Goal: Task Accomplishment & Management: Use online tool/utility

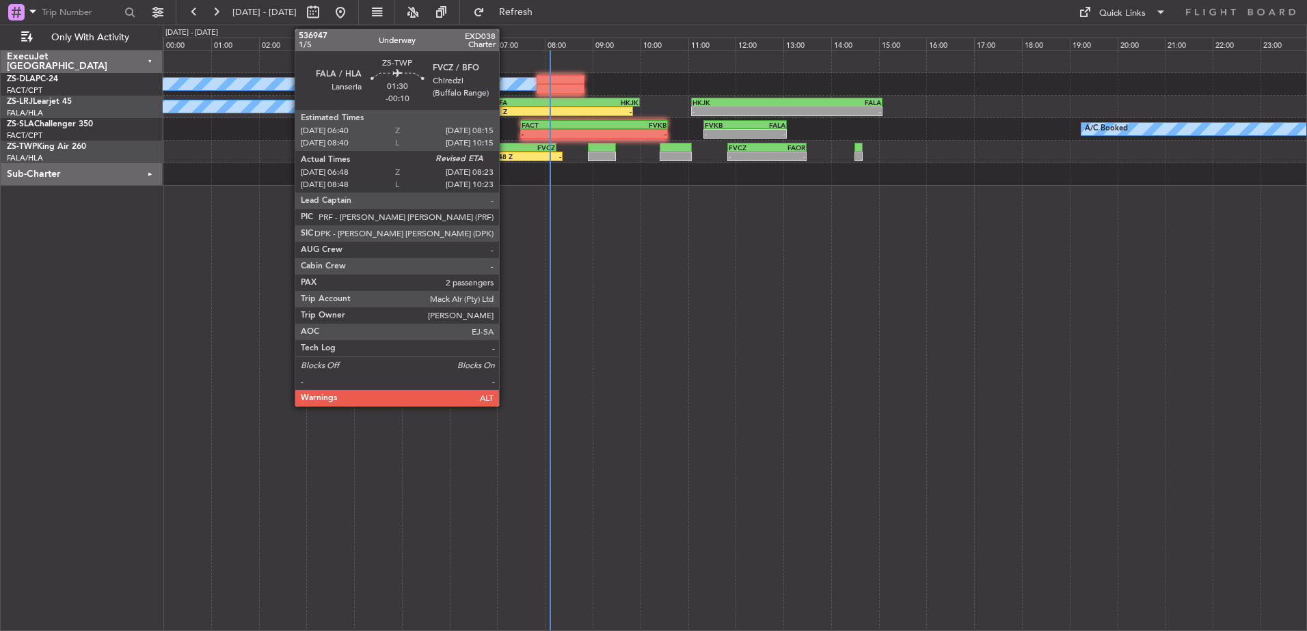
click at [506, 150] on div "FALA" at bounding box center [500, 148] width 36 height 8
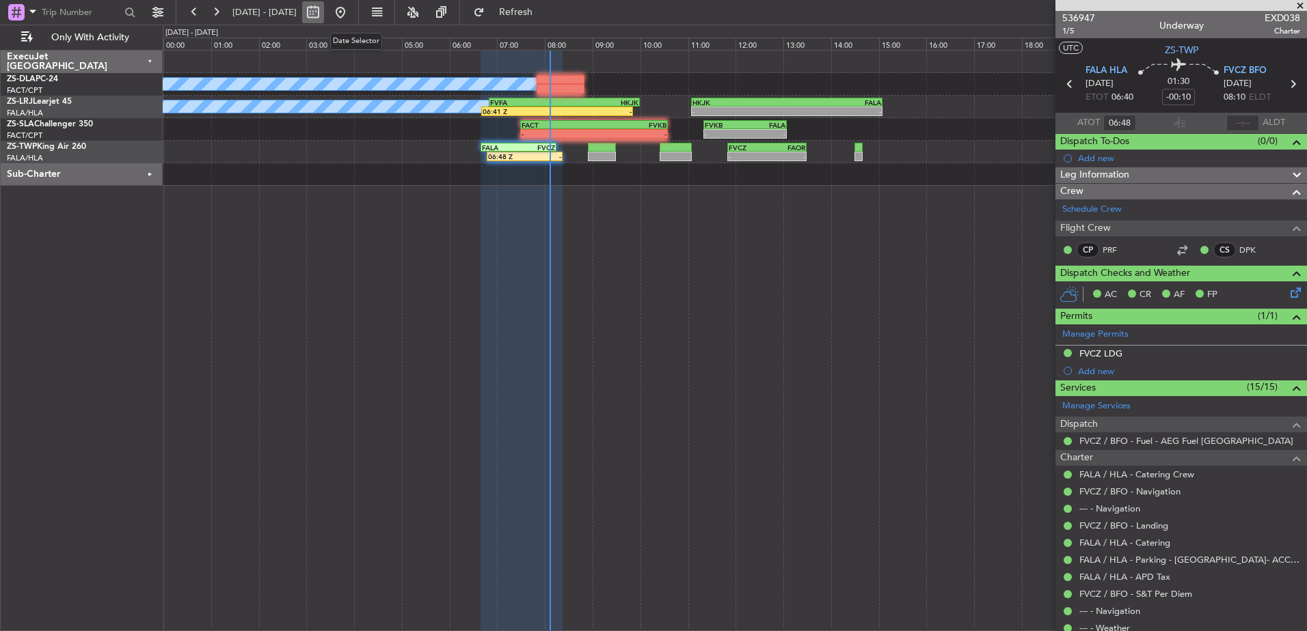
click at [324, 15] on button at bounding box center [313, 12] width 22 height 22
select select "9"
select select "2025"
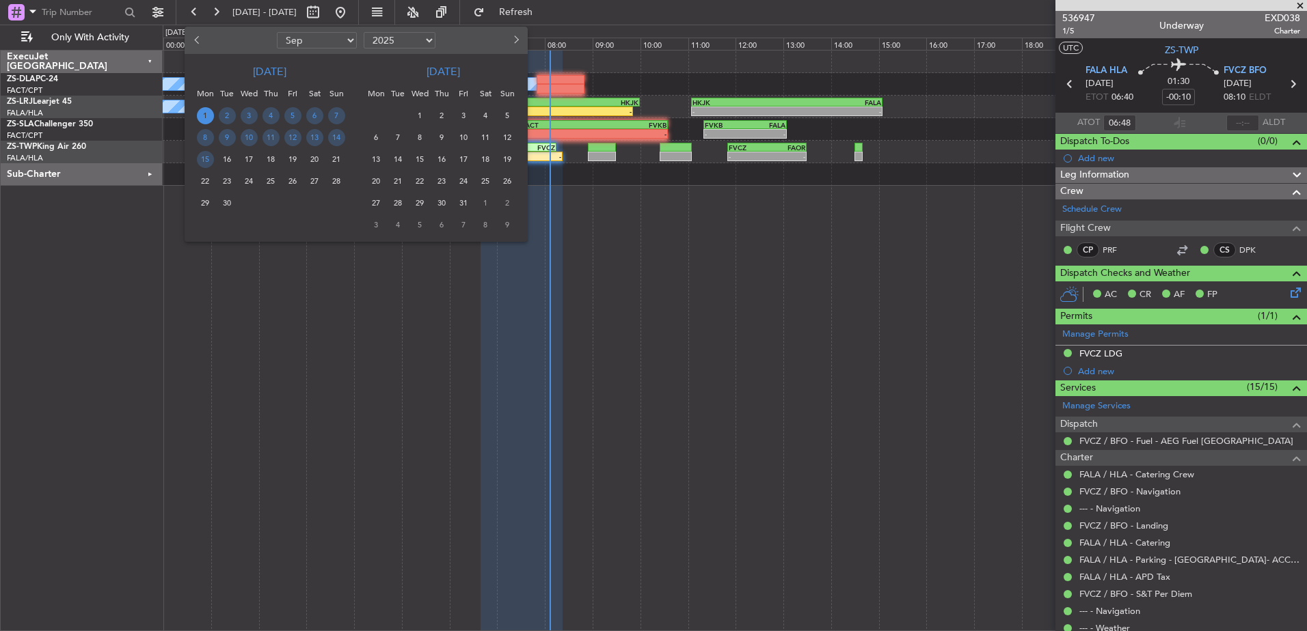
click at [249, 159] on span "17" at bounding box center [249, 159] width 17 height 17
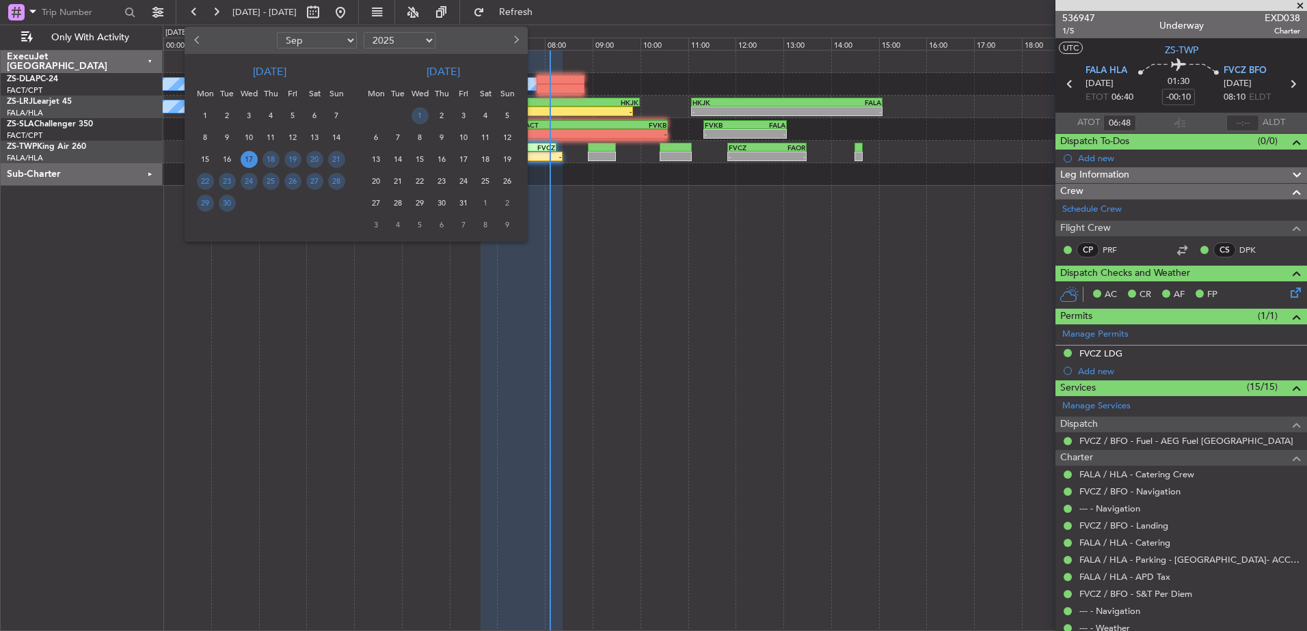
click at [249, 159] on span "17" at bounding box center [249, 159] width 17 height 17
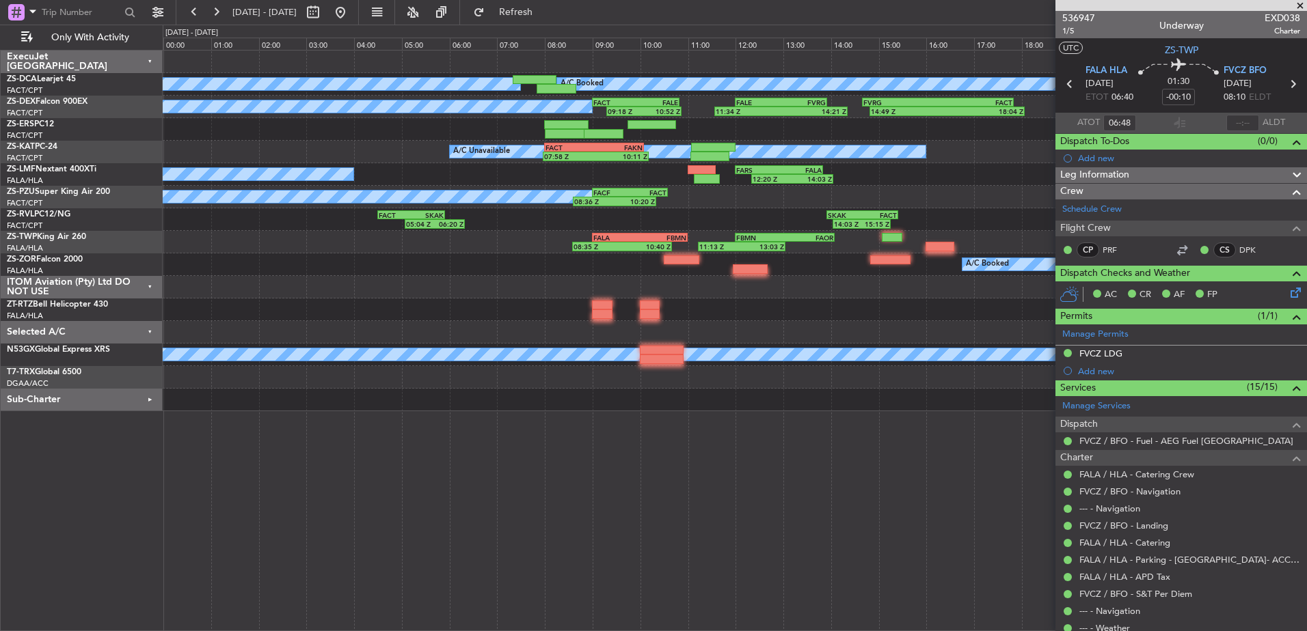
click at [1300, 3] on span at bounding box center [1300, 6] width 14 height 12
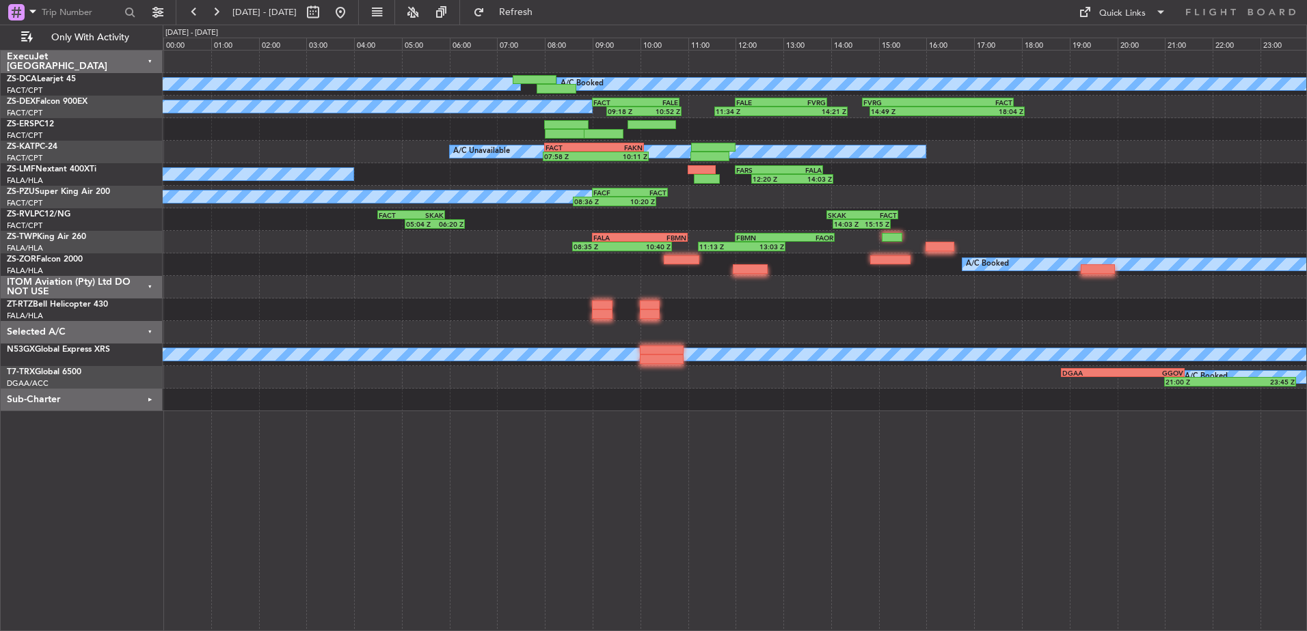
type input "0"
click at [351, 12] on button at bounding box center [340, 12] width 22 height 22
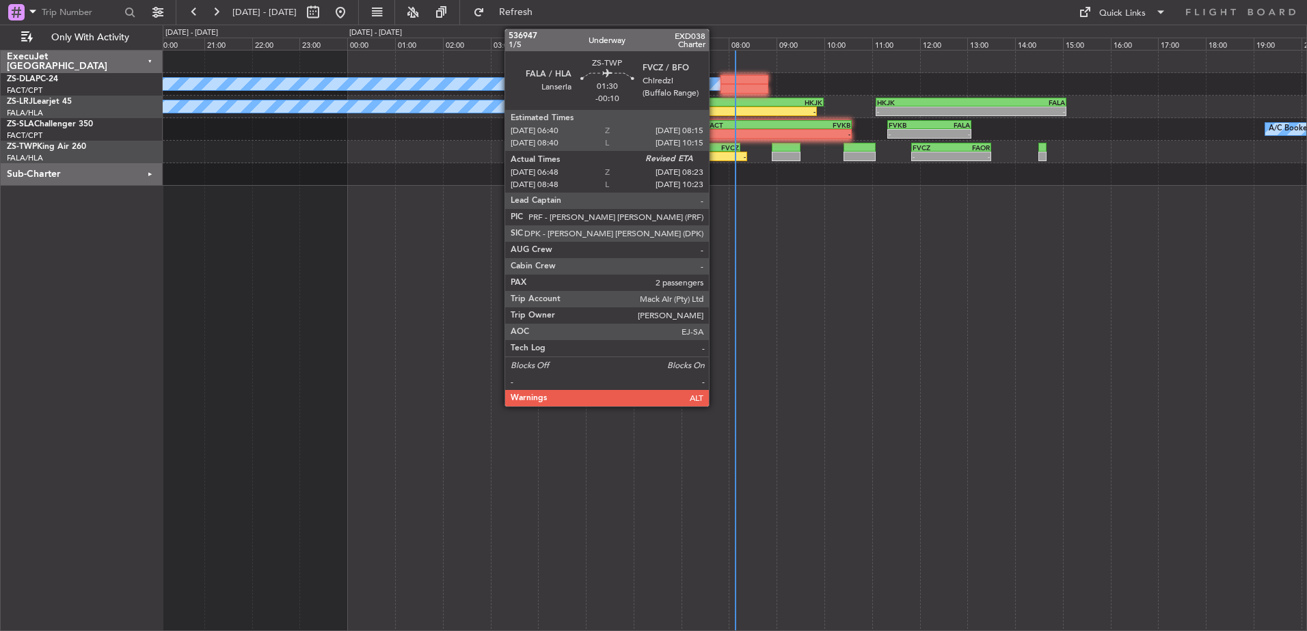
click at [715, 155] on div "-" at bounding box center [727, 156] width 36 height 8
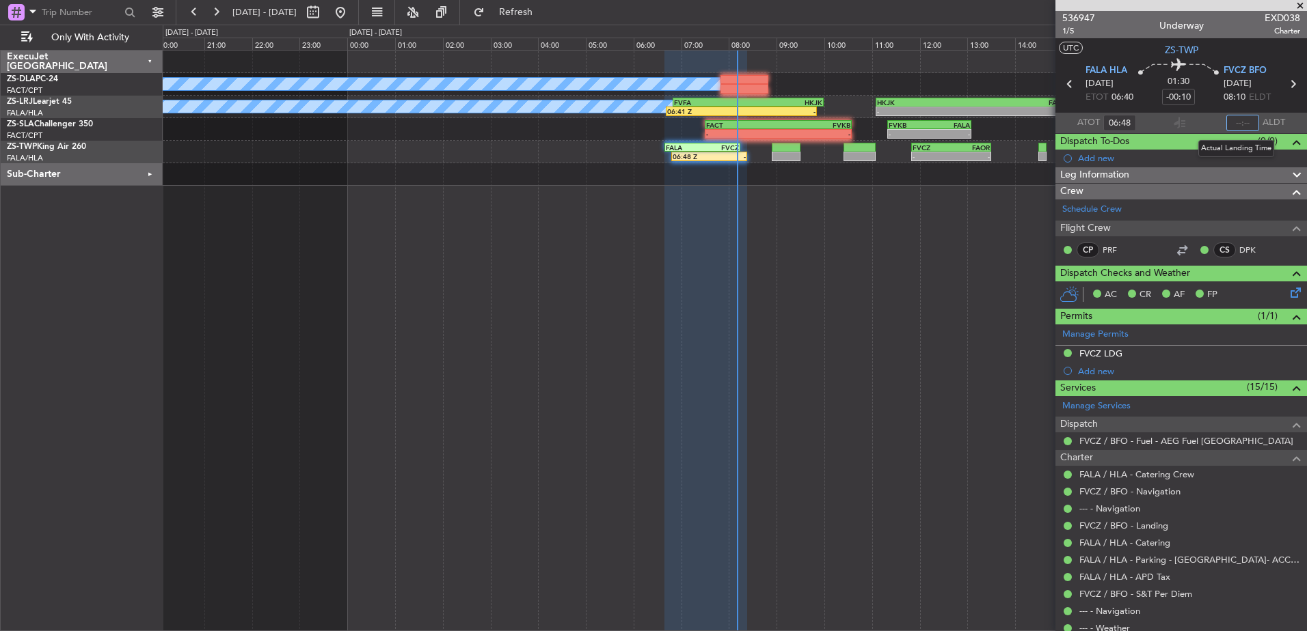
click at [1242, 124] on input "text" at bounding box center [1242, 123] width 33 height 16
click at [1248, 126] on input "text" at bounding box center [1242, 123] width 33 height 16
type input "08:11"
click at [324, 16] on button at bounding box center [313, 12] width 22 height 22
select select "9"
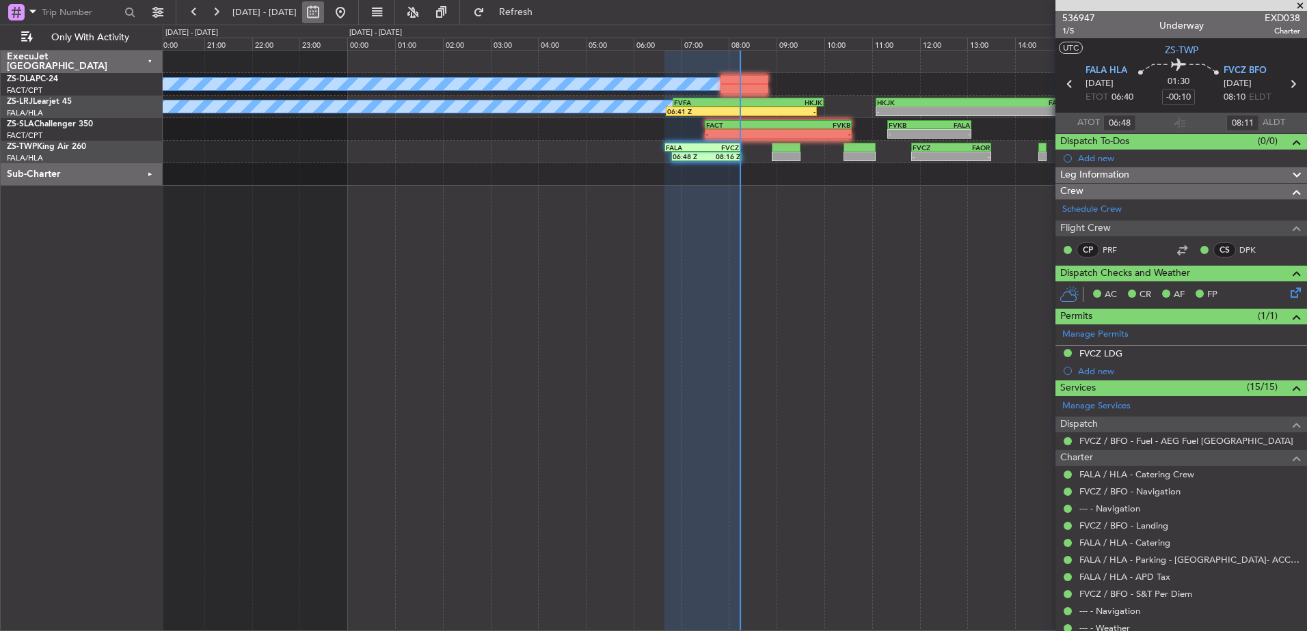
select select "2025"
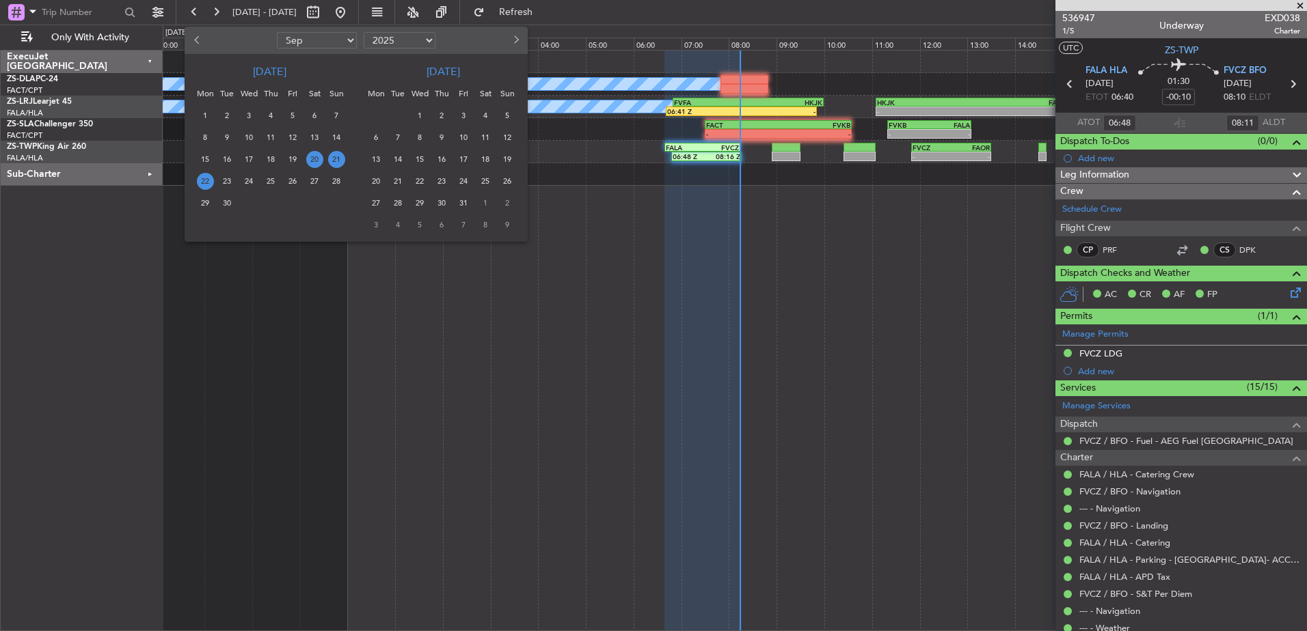
click at [312, 156] on span "20" at bounding box center [314, 159] width 17 height 17
click at [312, 157] on span "20" at bounding box center [314, 159] width 17 height 17
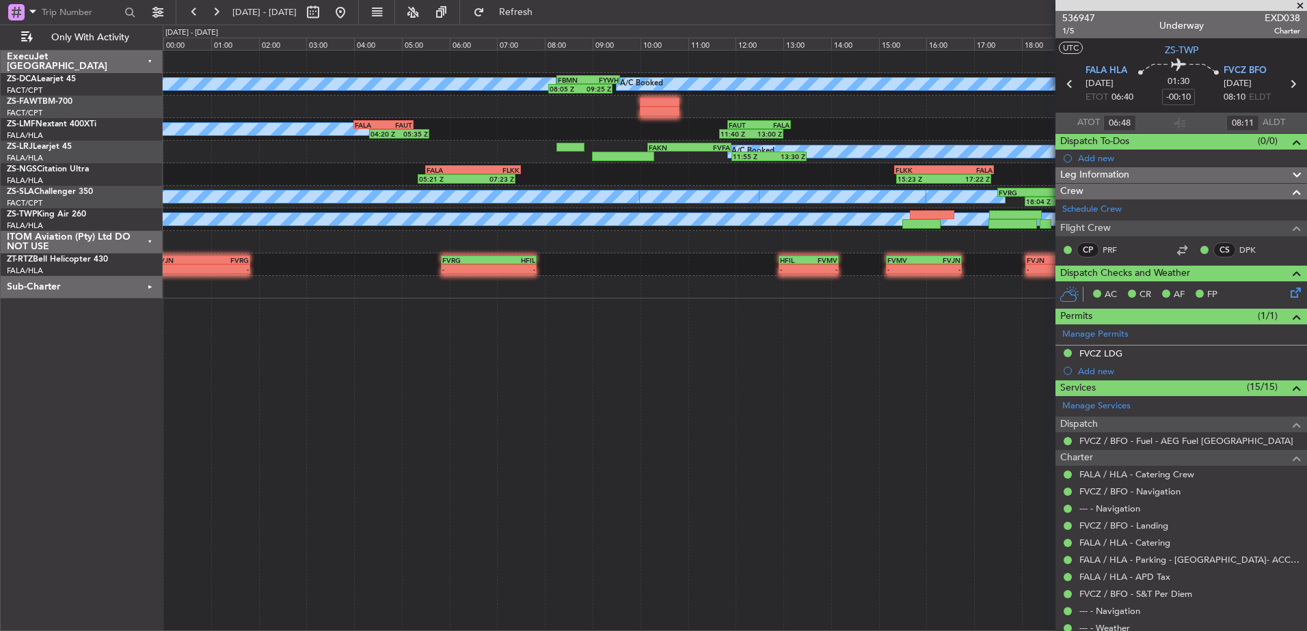
click at [1301, 5] on span at bounding box center [1300, 6] width 14 height 12
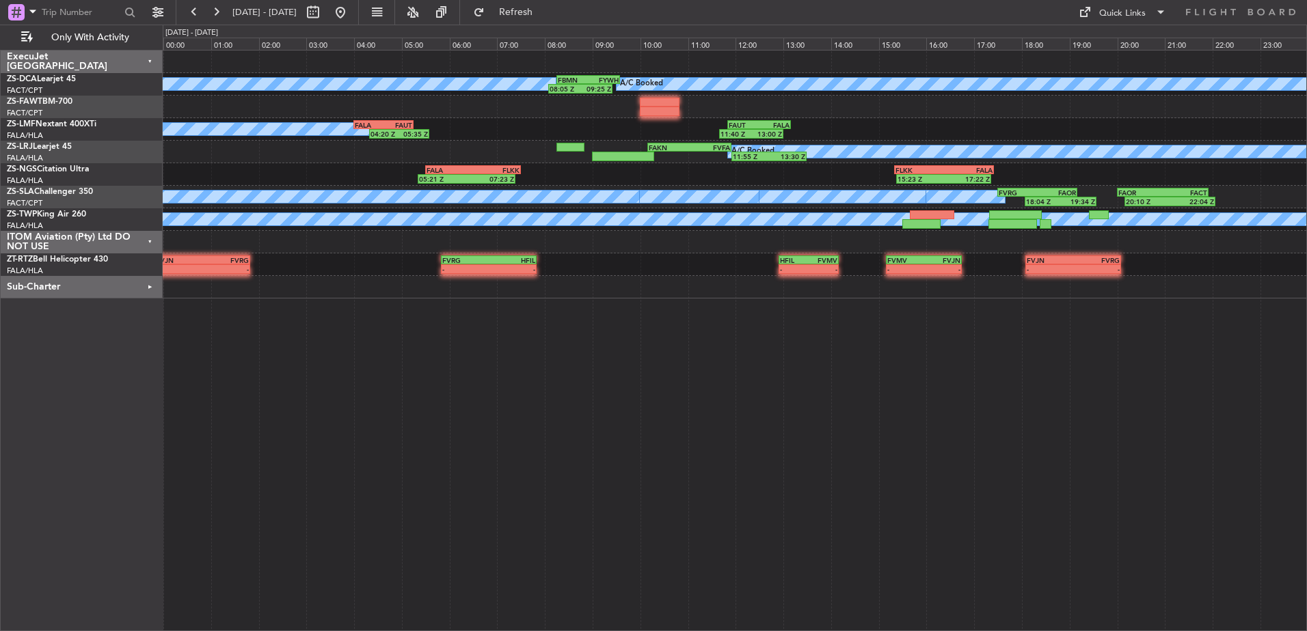
type input "0"
click at [150, 241] on div "ITOM Aviation (Pty) Ltd DO NOT USE" at bounding box center [82, 242] width 162 height 23
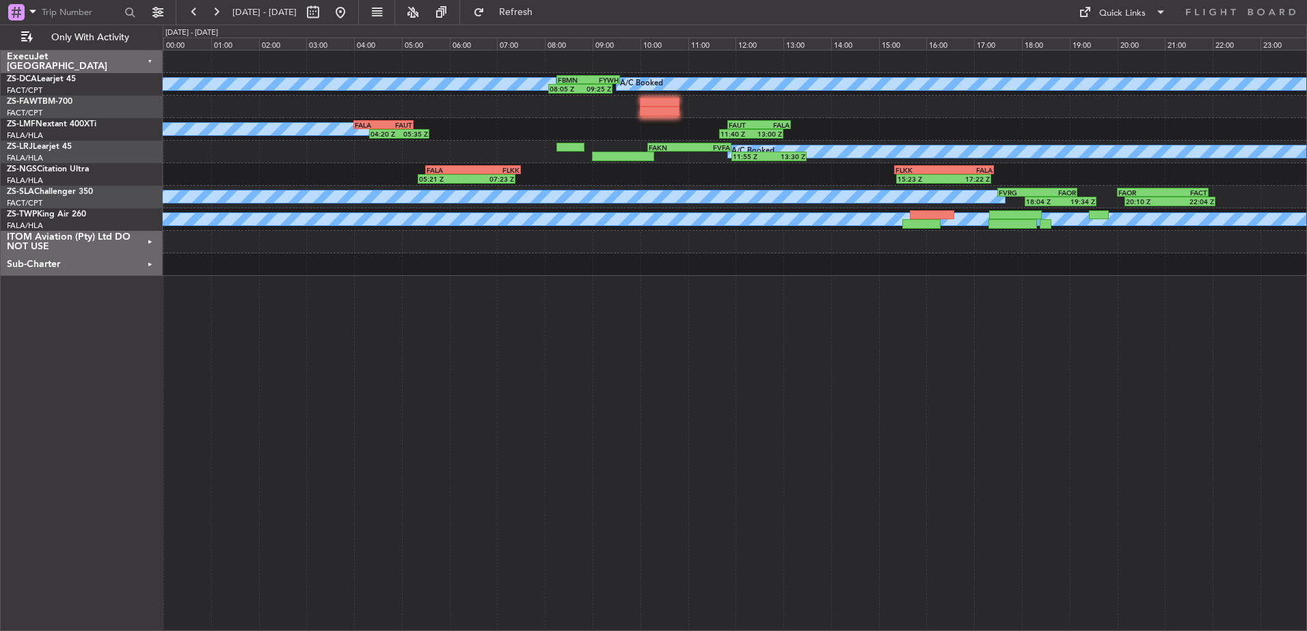
click at [297, 9] on span "[DATE] - [DATE]" at bounding box center [264, 12] width 64 height 12
click at [351, 12] on button at bounding box center [340, 12] width 22 height 22
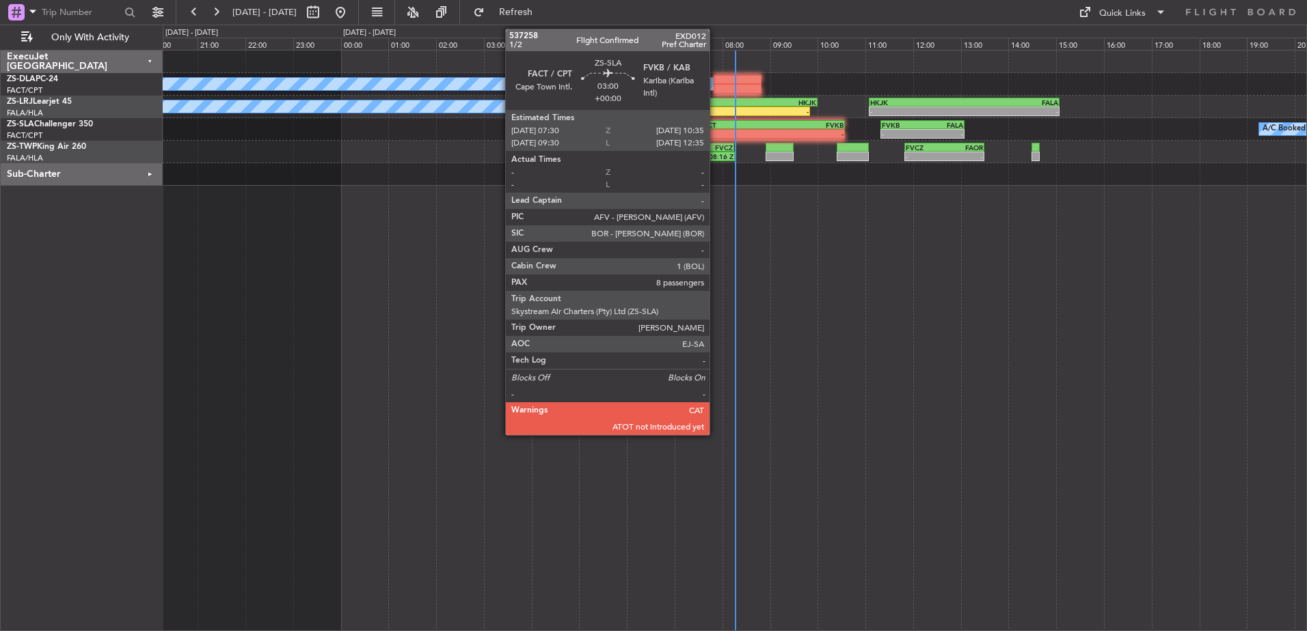
click at [715, 129] on div "- -" at bounding box center [772, 134] width 148 height 10
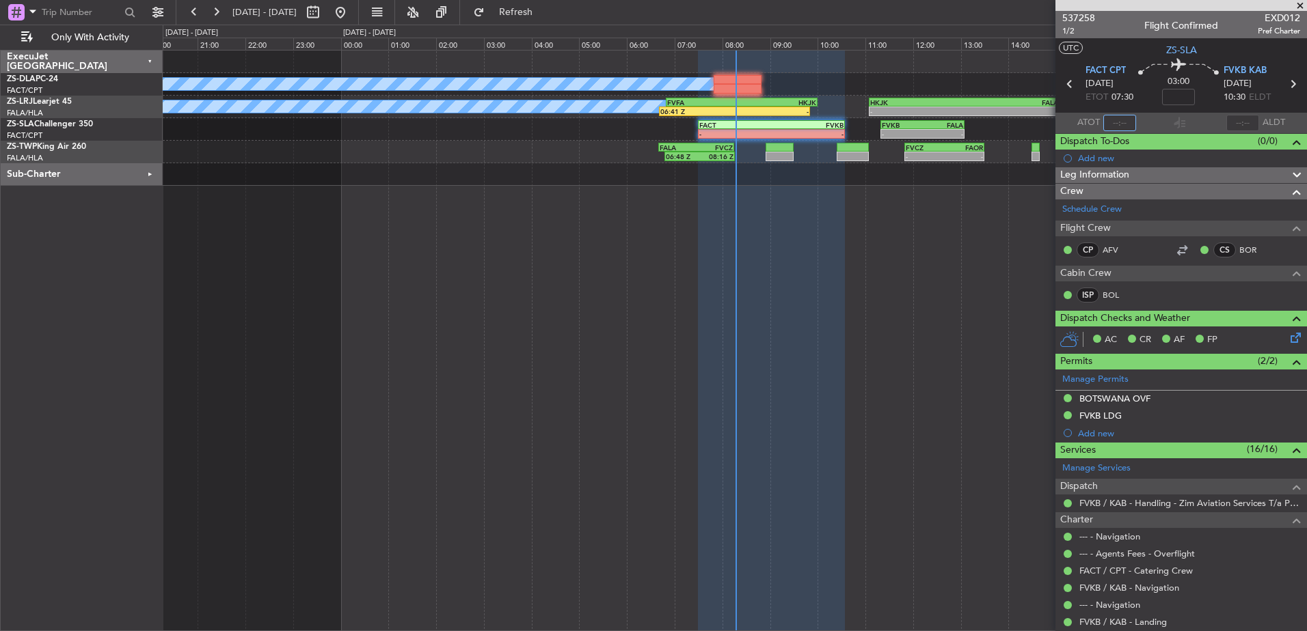
click at [1123, 126] on input "text" at bounding box center [1119, 123] width 33 height 16
type input "08:16"
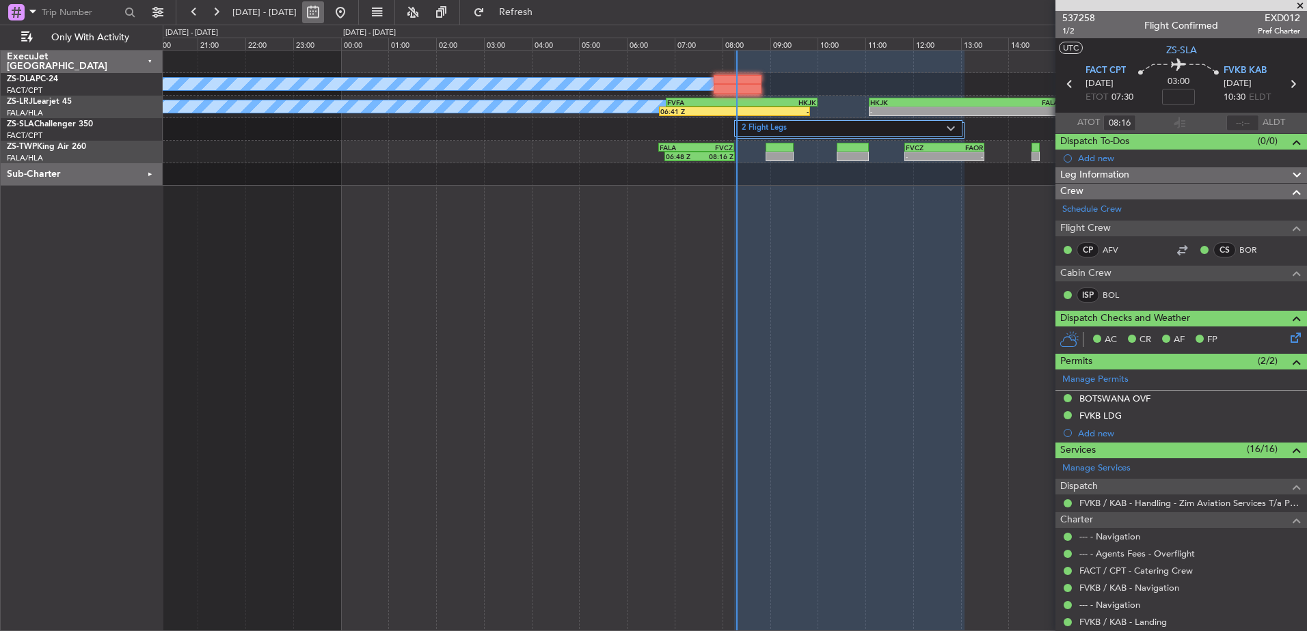
click at [324, 14] on button at bounding box center [313, 12] width 22 height 22
select select "9"
select select "2025"
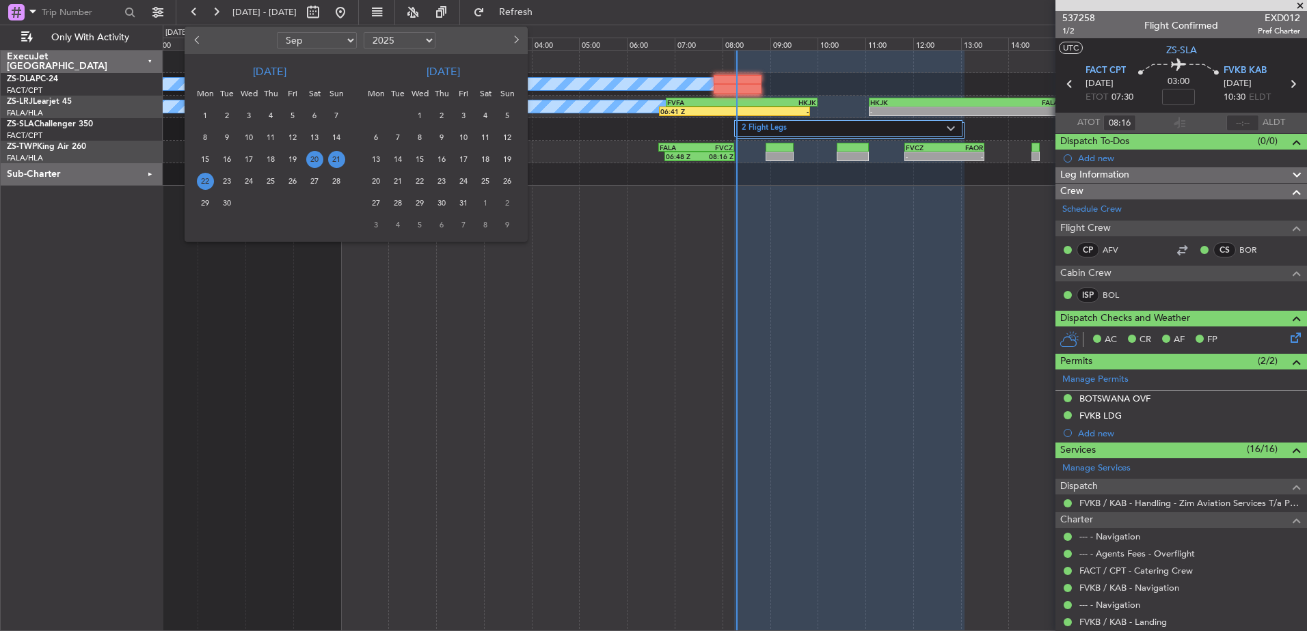
click at [318, 158] on span "20" at bounding box center [314, 159] width 17 height 17
click at [318, 156] on span "20" at bounding box center [314, 159] width 17 height 17
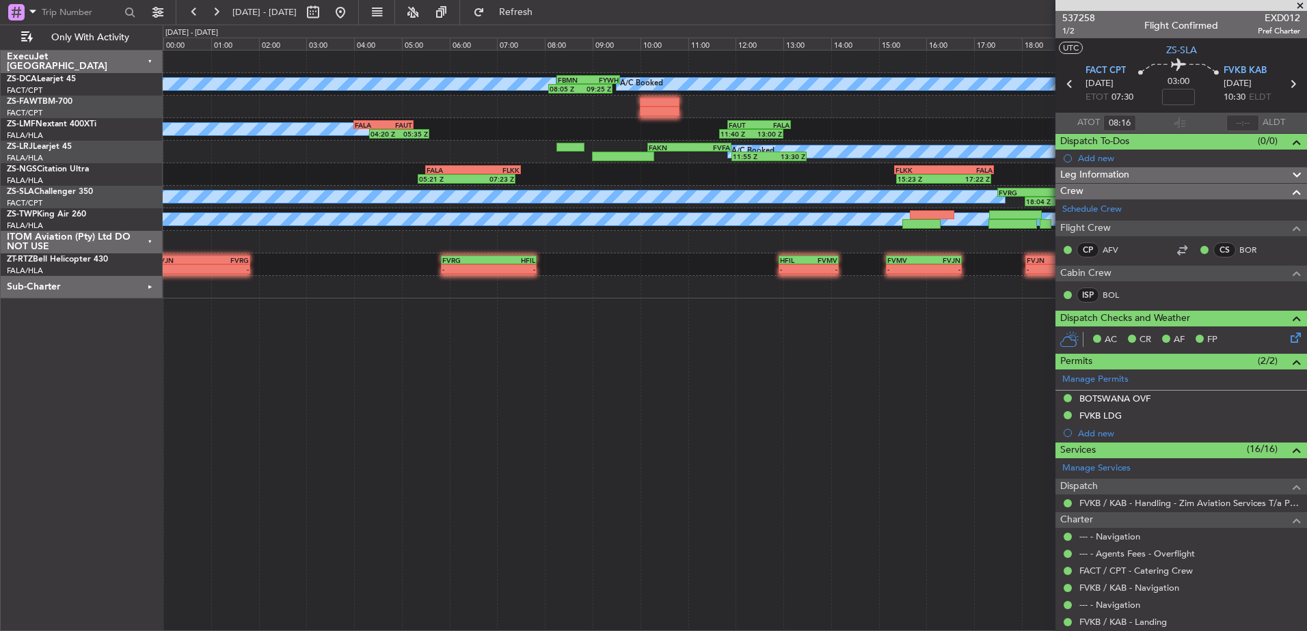
click at [1302, 1] on span at bounding box center [1300, 6] width 14 height 12
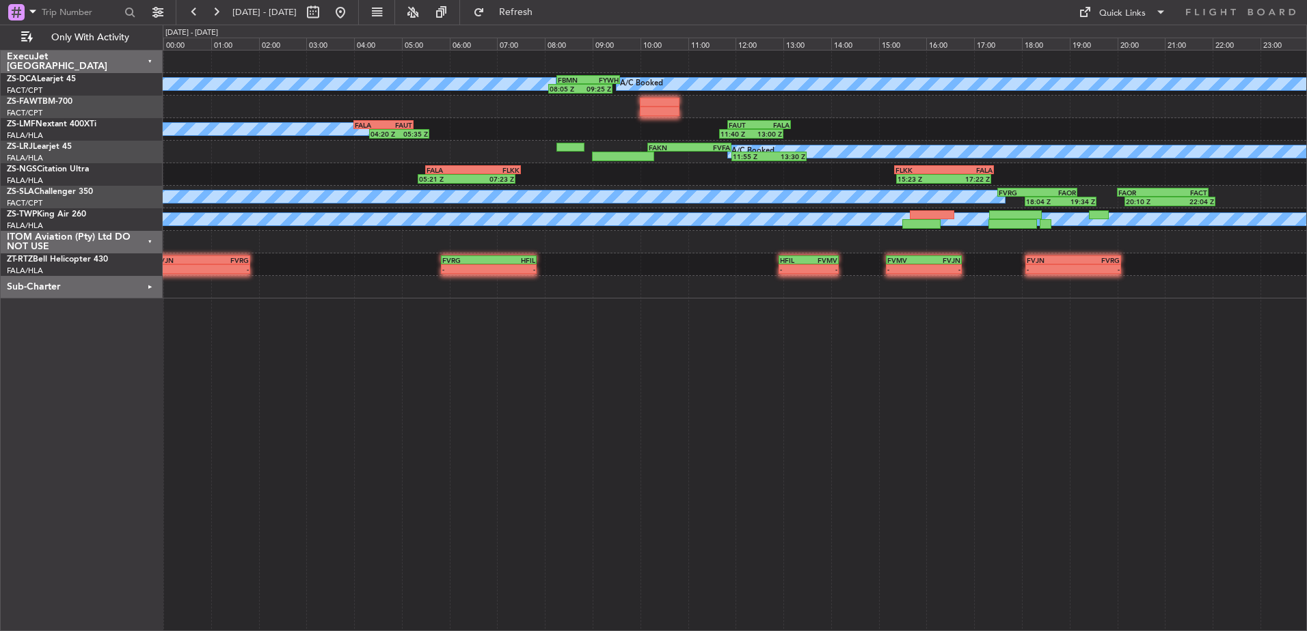
type input "0"
click at [217, 14] on button at bounding box center [216, 12] width 22 height 22
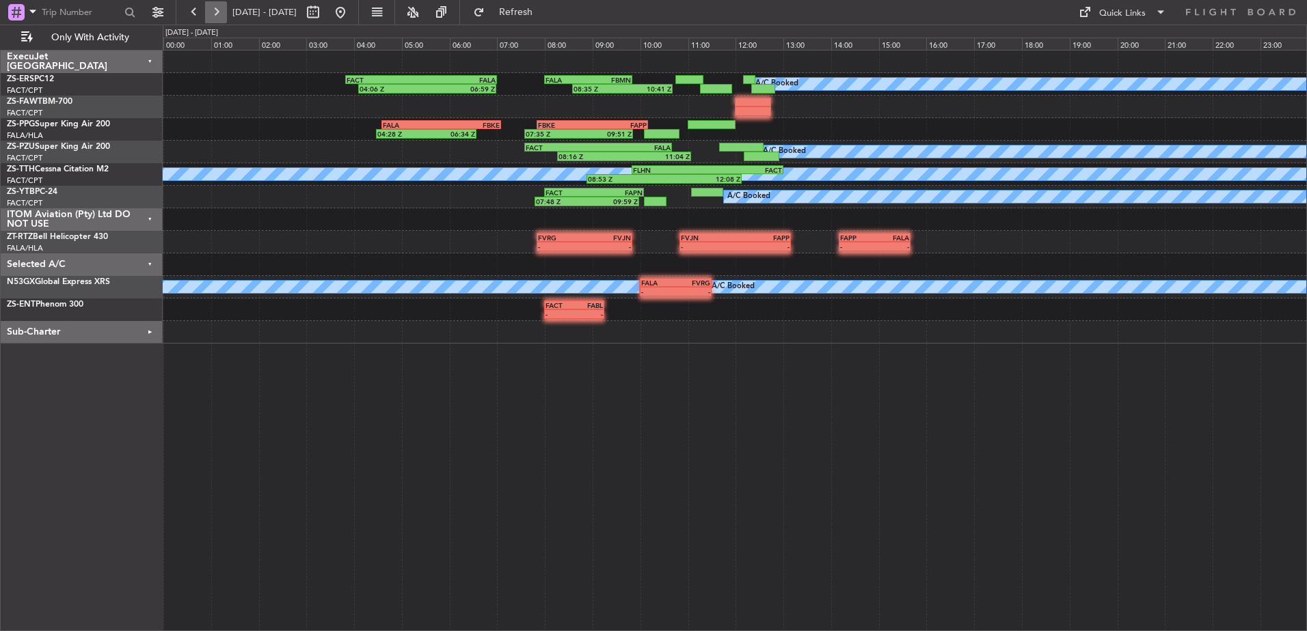
click at [217, 11] on button at bounding box center [216, 12] width 22 height 22
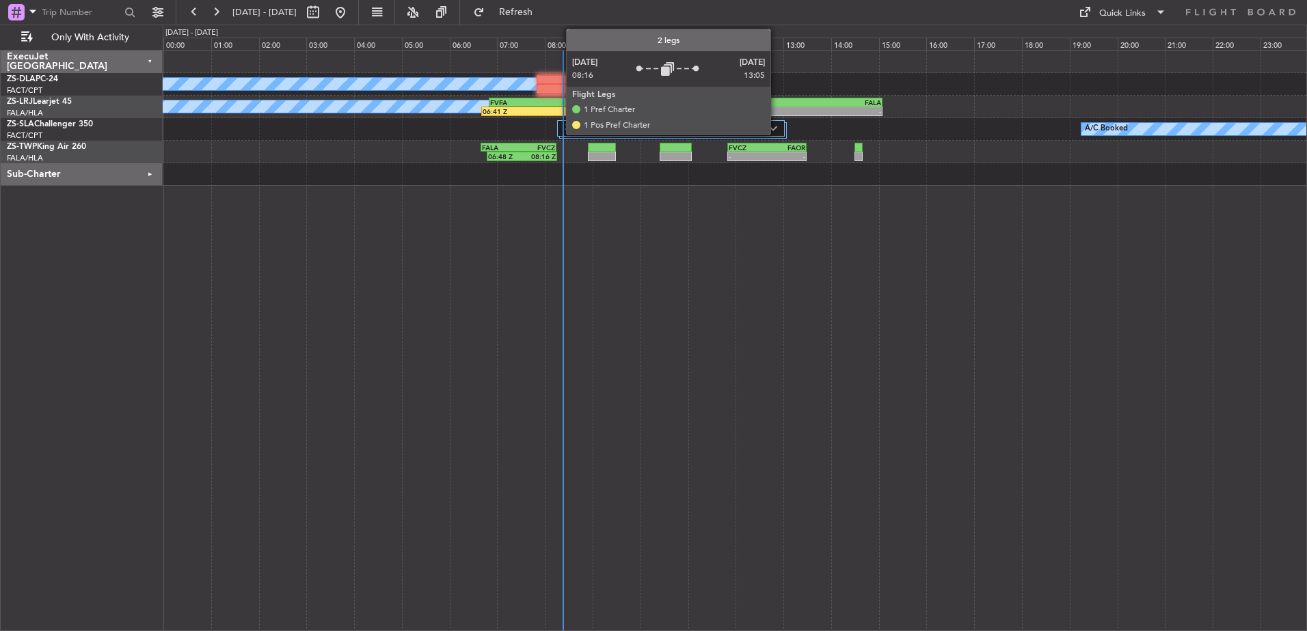
click at [776, 126] on img at bounding box center [773, 128] width 8 height 5
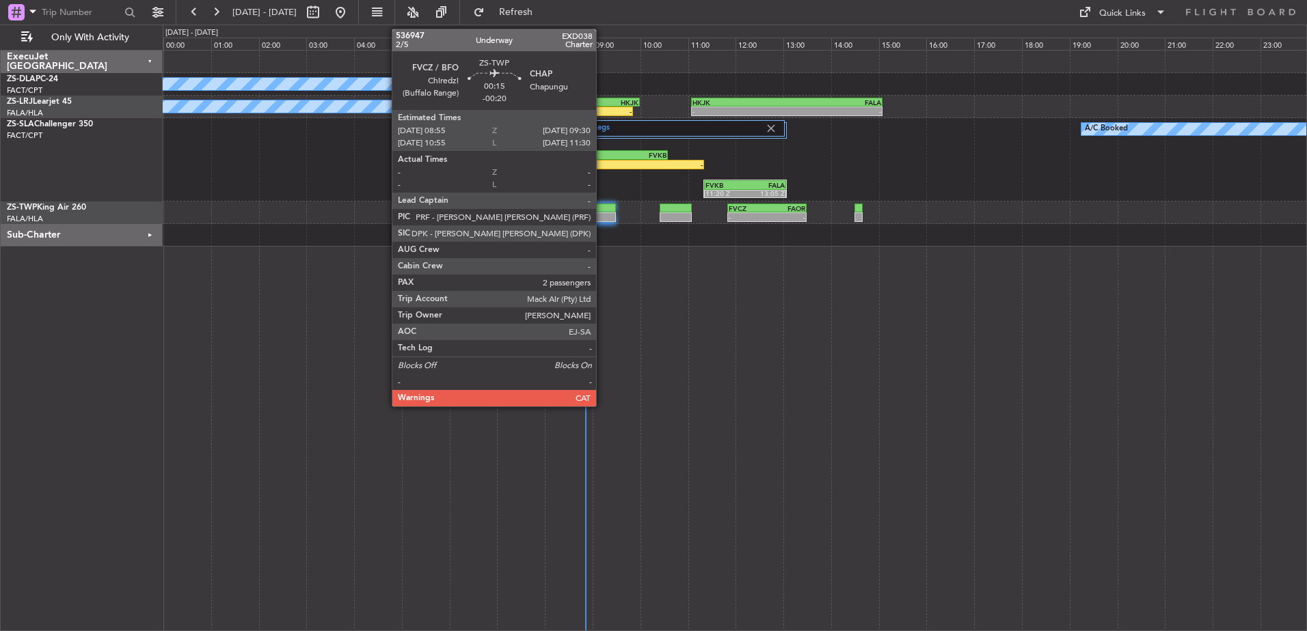
click at [602, 210] on div at bounding box center [602, 209] width 28 height 10
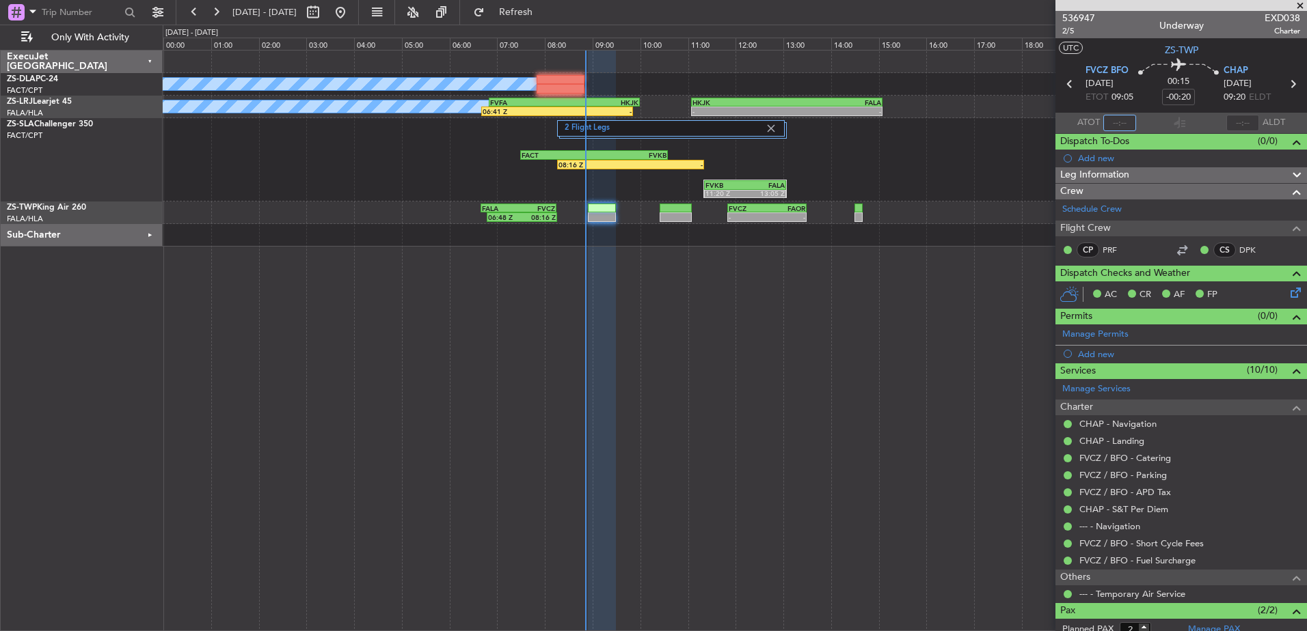
click at [1122, 122] on input "text" at bounding box center [1119, 123] width 33 height 16
type input "08:45"
click at [1003, 9] on div "[DATE] - [DATE] Refresh Quick Links Only With Activity" at bounding box center [653, 12] width 1307 height 25
click at [1235, 67] on span "CHAP" at bounding box center [1235, 71] width 25 height 14
click at [1302, 2] on span at bounding box center [1300, 6] width 14 height 12
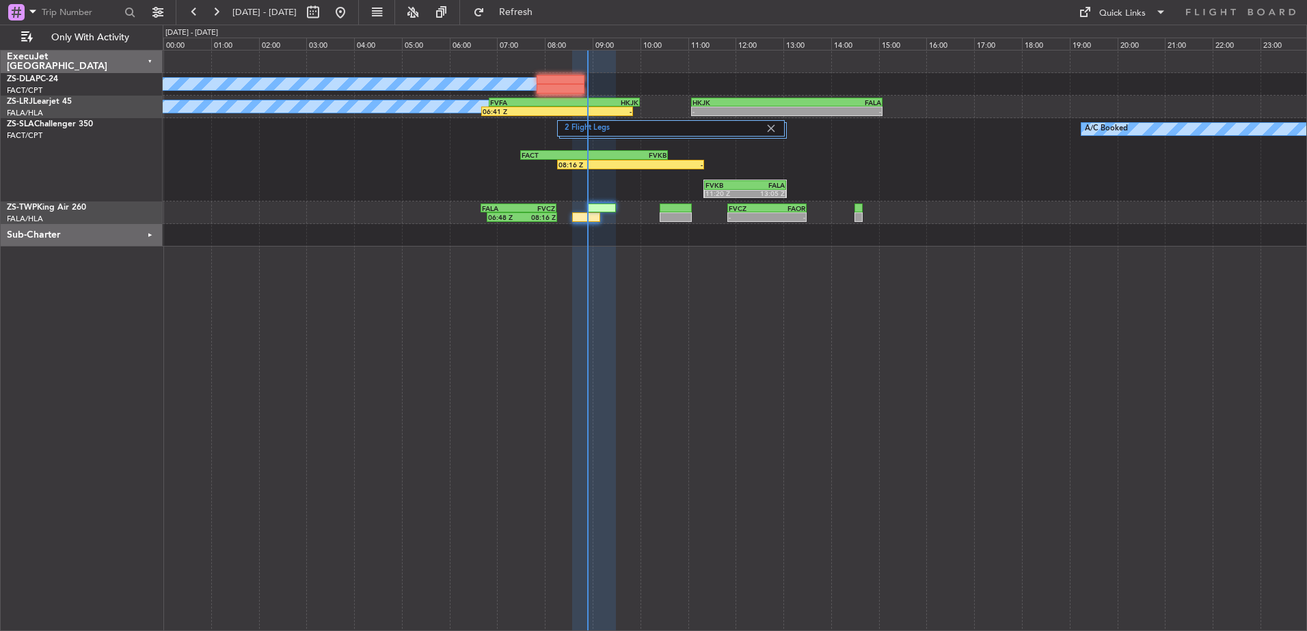
type input "0"
